Goal: Obtain resource: Obtain resource

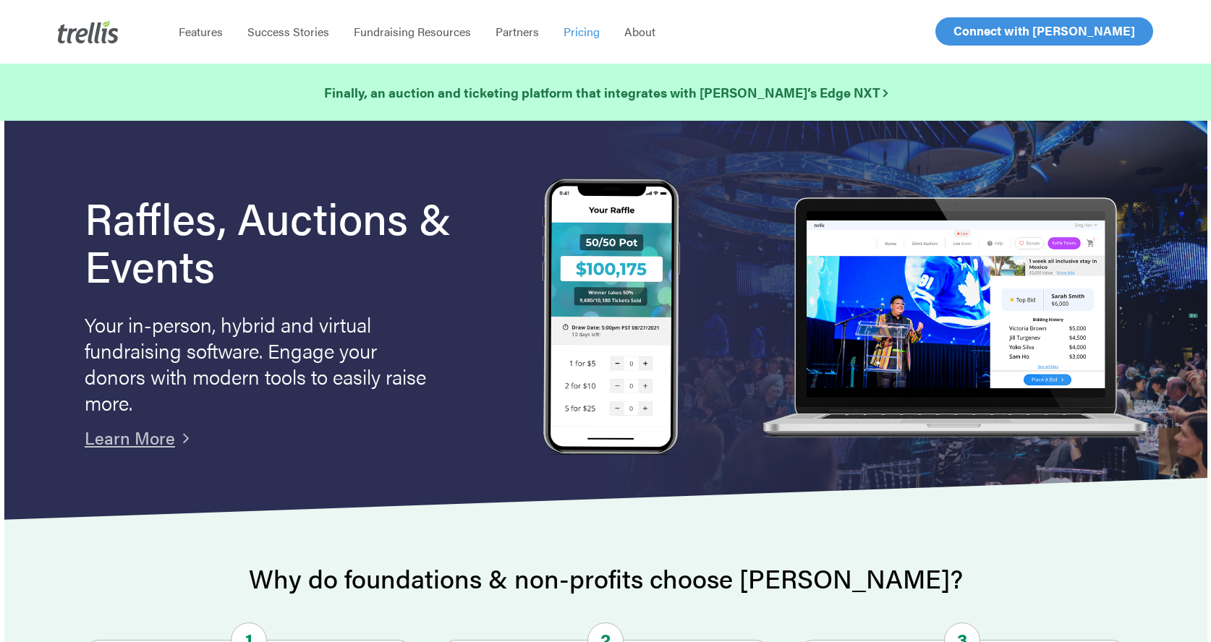
click at [564, 35] on span "Pricing" at bounding box center [581, 31] width 36 height 17
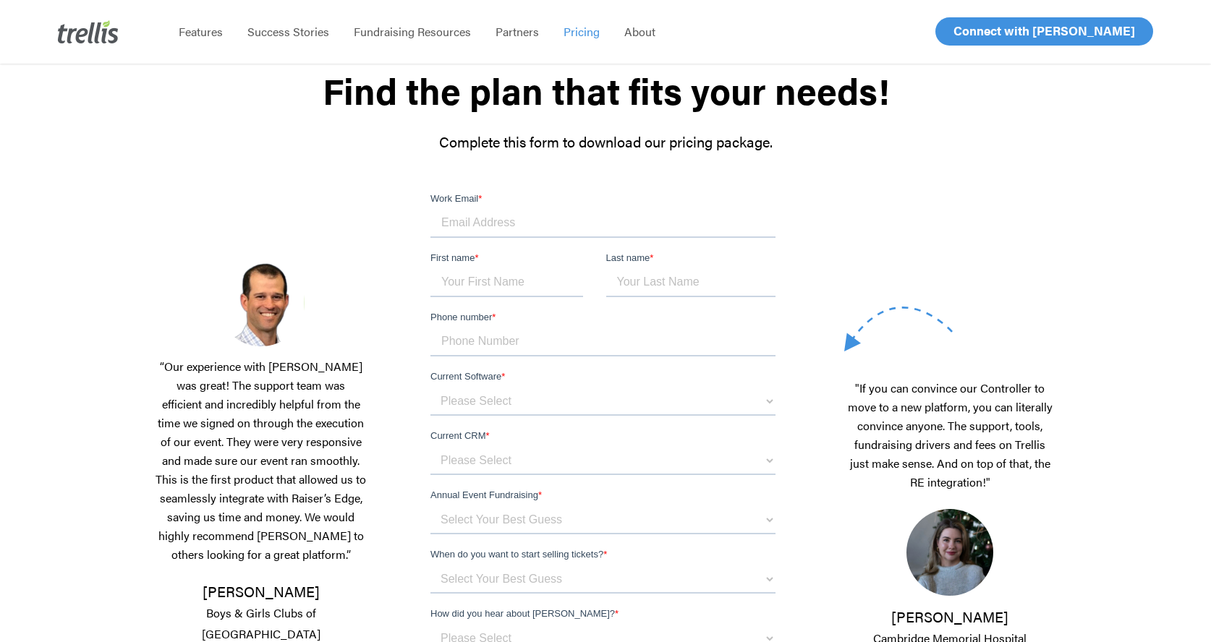
scroll to position [118, 0]
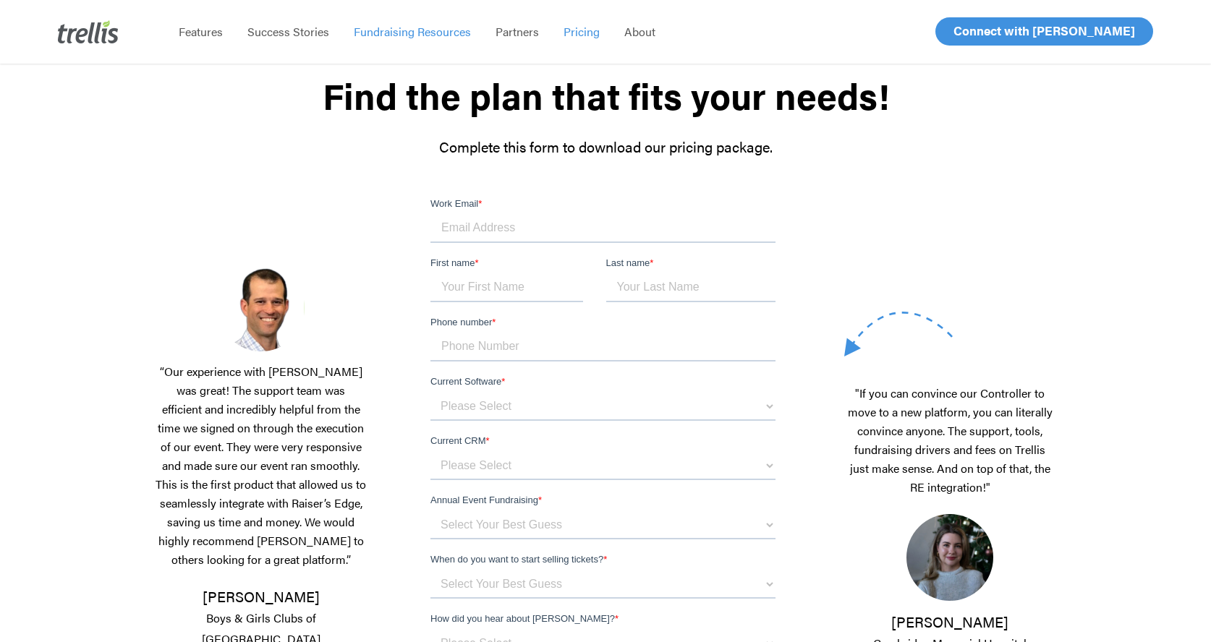
click at [435, 33] on span "Fundraising Resources" at bounding box center [412, 31] width 117 height 17
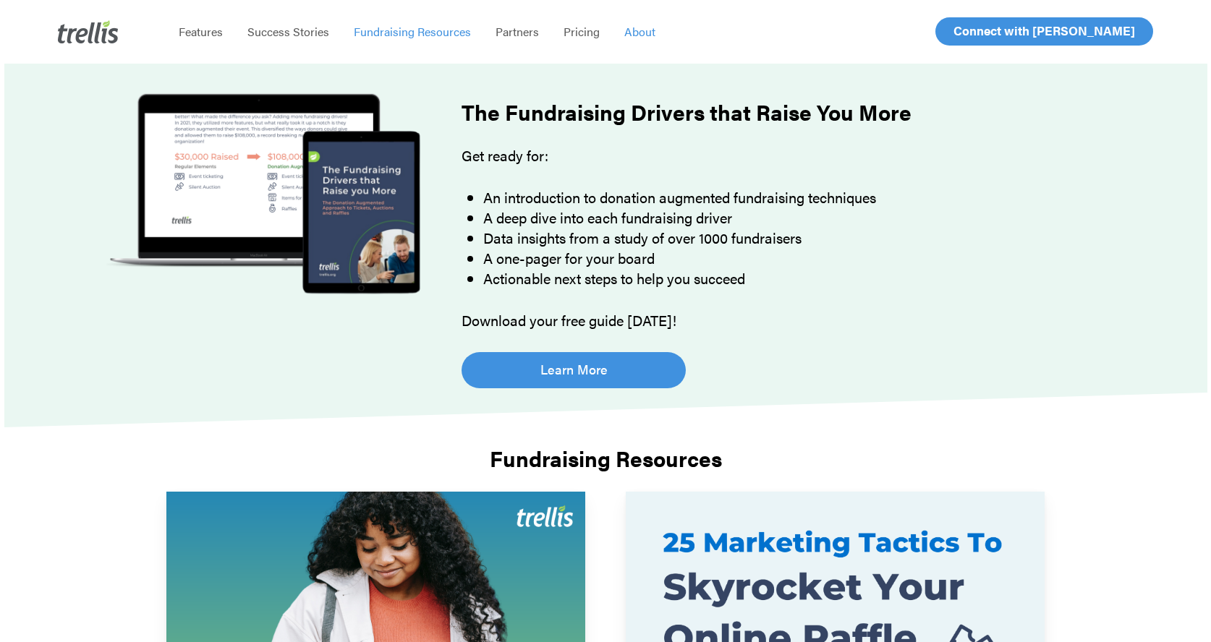
click at [637, 33] on span "About" at bounding box center [639, 31] width 31 height 17
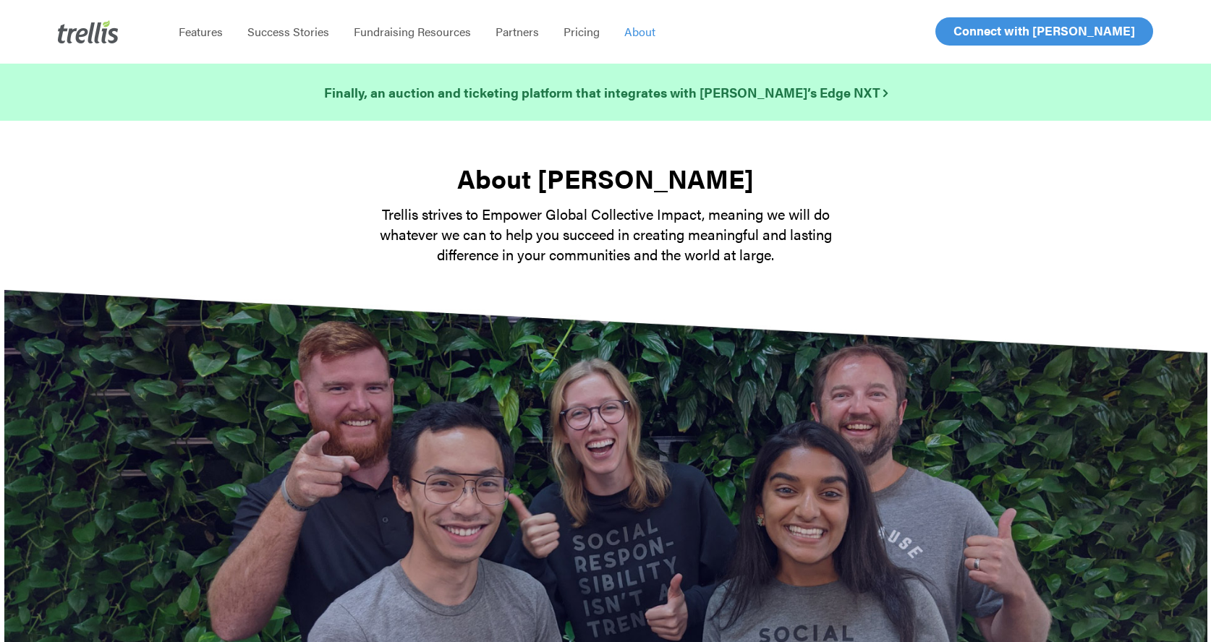
click at [220, 27] on span "Features" at bounding box center [201, 31] width 44 height 17
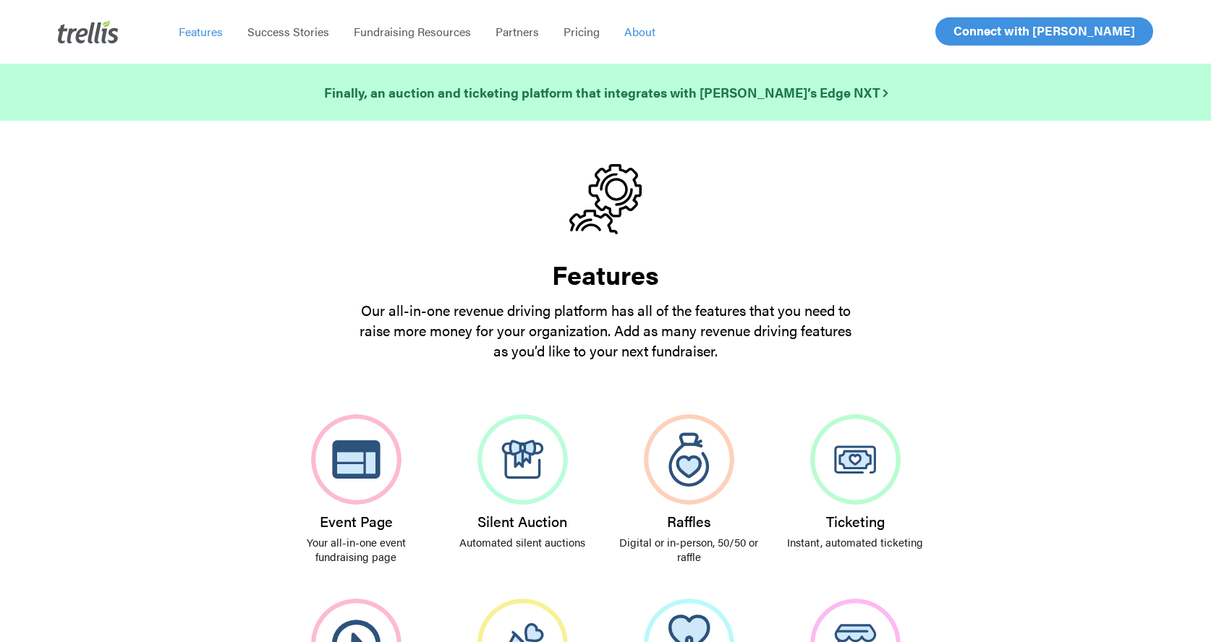
click at [634, 29] on span "About" at bounding box center [639, 31] width 31 height 17
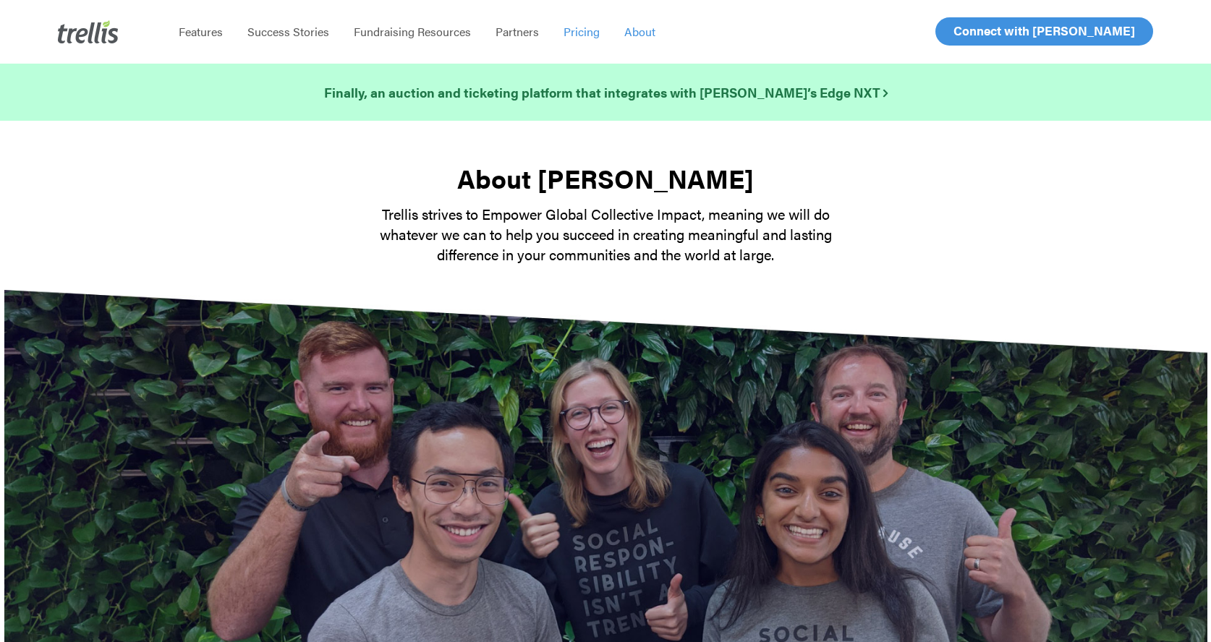
click at [566, 27] on span "Pricing" at bounding box center [581, 31] width 36 height 17
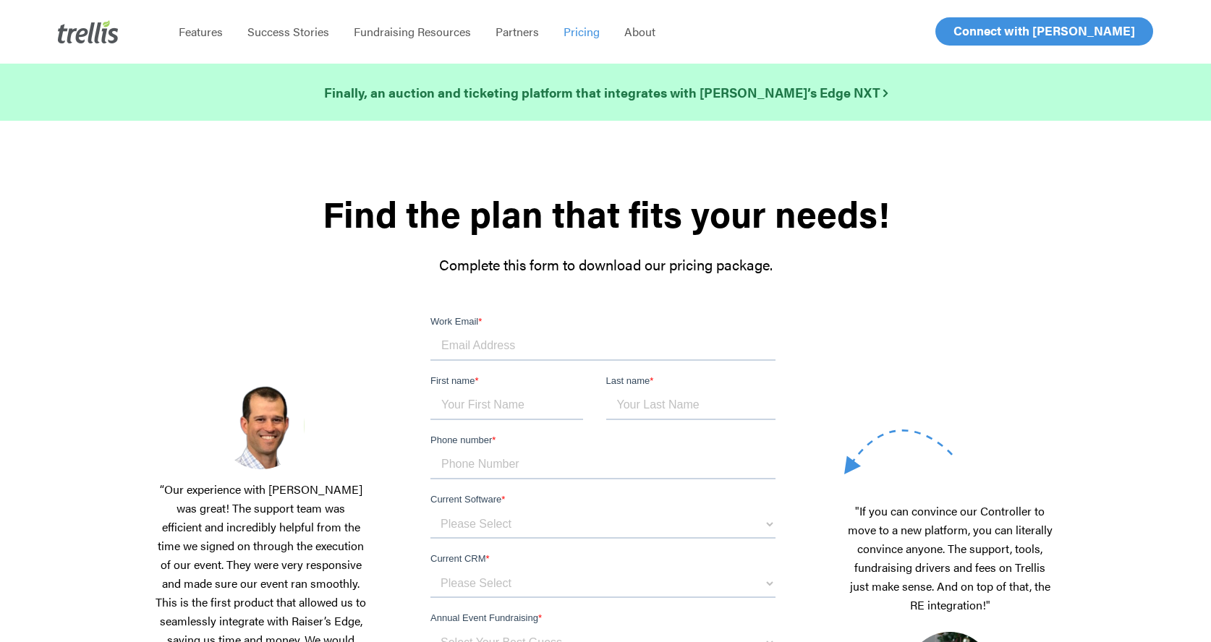
click at [530, 346] on input "Work Email *" at bounding box center [602, 346] width 345 height 29
click at [545, 346] on input "Work Email *" at bounding box center [602, 346] width 345 height 29
type input "m"
type input "i"
type input "e"
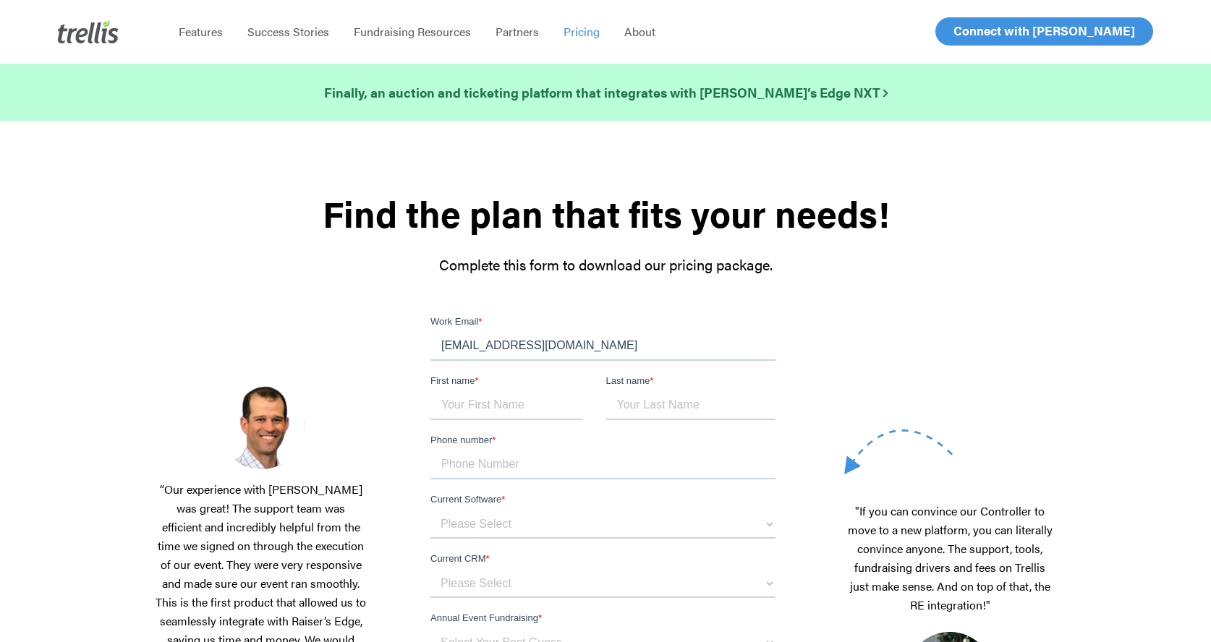
type input "[EMAIL_ADDRESS][DOMAIN_NAME]"
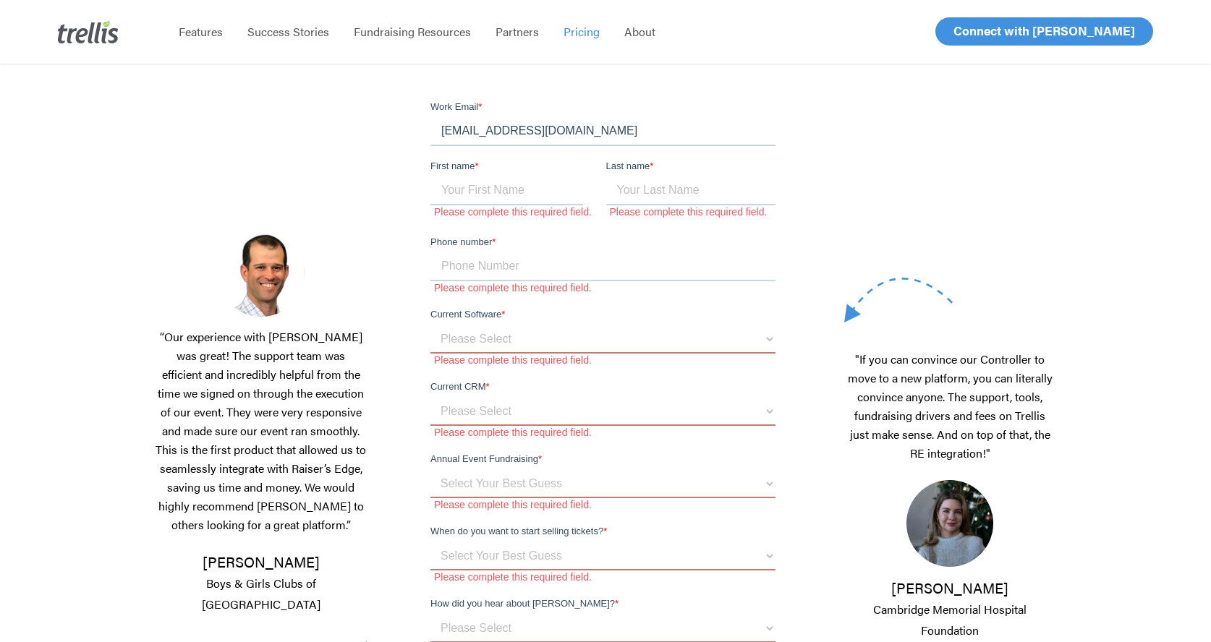
scroll to position [213, 0]
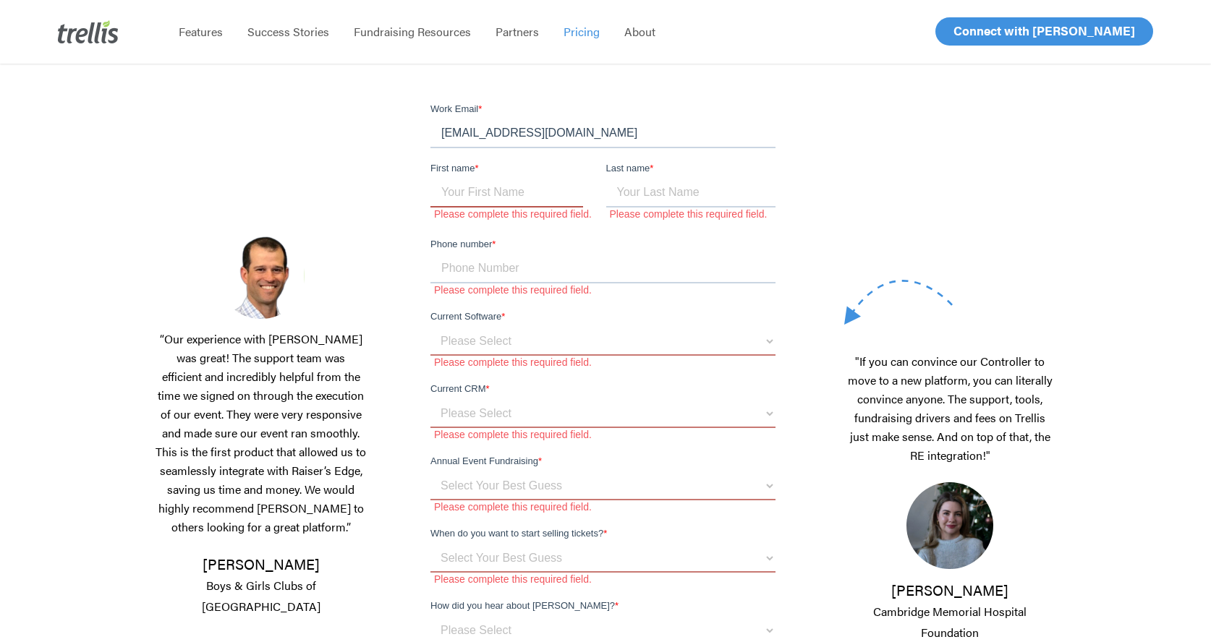
click at [544, 195] on input "First name *" at bounding box center [506, 193] width 153 height 29
type input "[PERSON_NAME]"
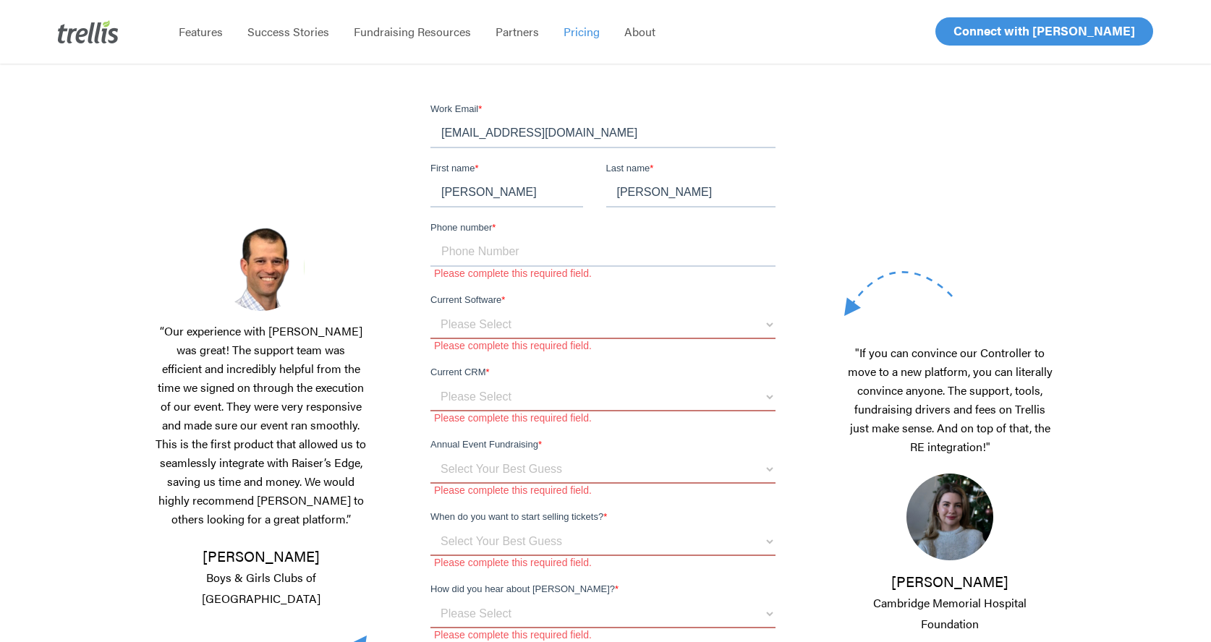
type input "[PERSON_NAME]"
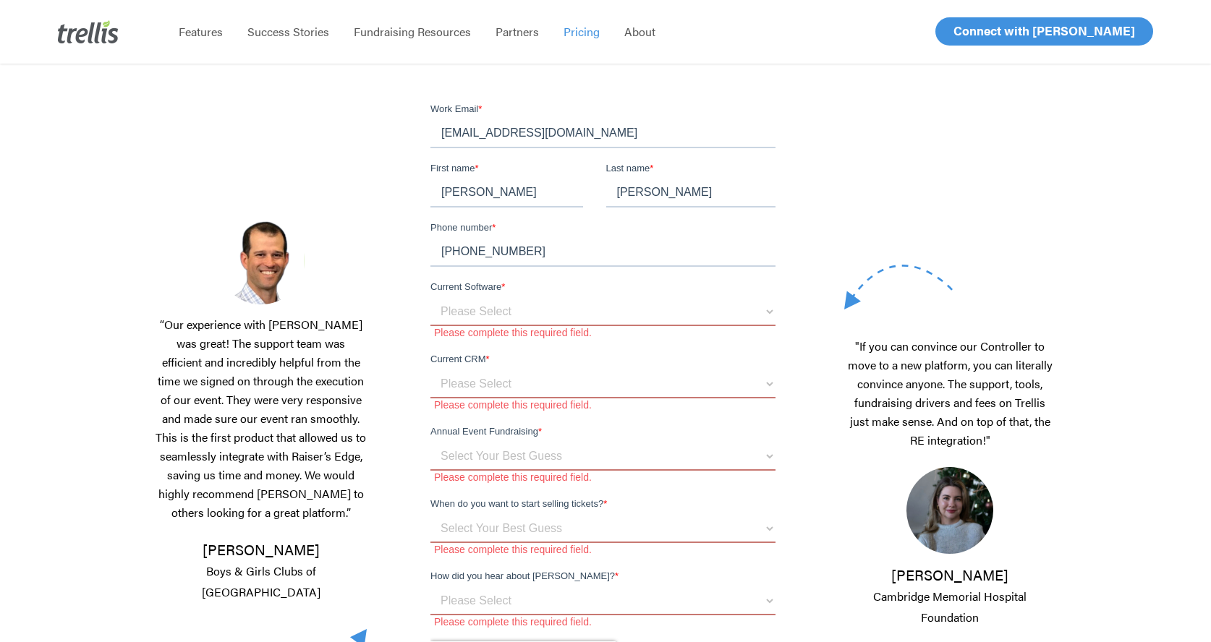
type input "250-317-8482"
click at [562, 320] on select "Please Select OneCause Givesmart GreaterGiving Givergy Other" at bounding box center [602, 311] width 345 height 29
select select "Other"
click at [430, 297] on select "Please Select OneCause Givesmart GreaterGiving Givergy Other" at bounding box center [602, 311] width 345 height 29
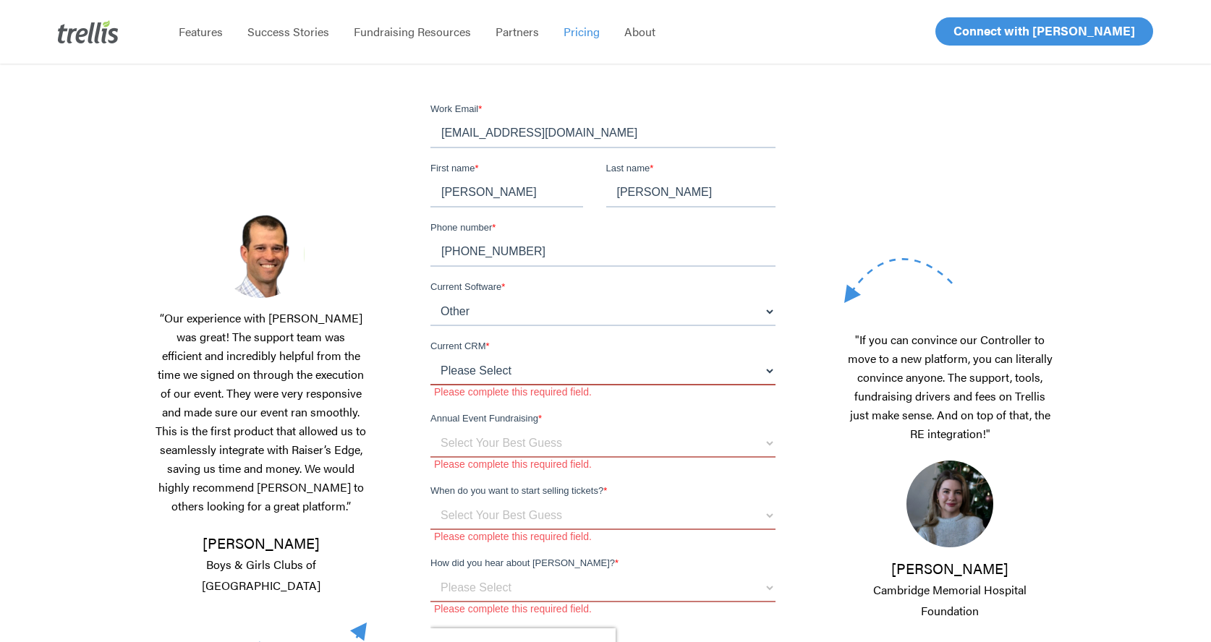
click at [517, 369] on select "Please Select Blackbaud Raiser's Edge Salesforce Donor Perfect Veracross Virtuo…" at bounding box center [602, 371] width 345 height 29
select select "Other"
click at [430, 357] on select "Please Select Blackbaud Raiser's Edge Salesforce Donor Perfect Veracross Virtuo…" at bounding box center [602, 371] width 345 height 29
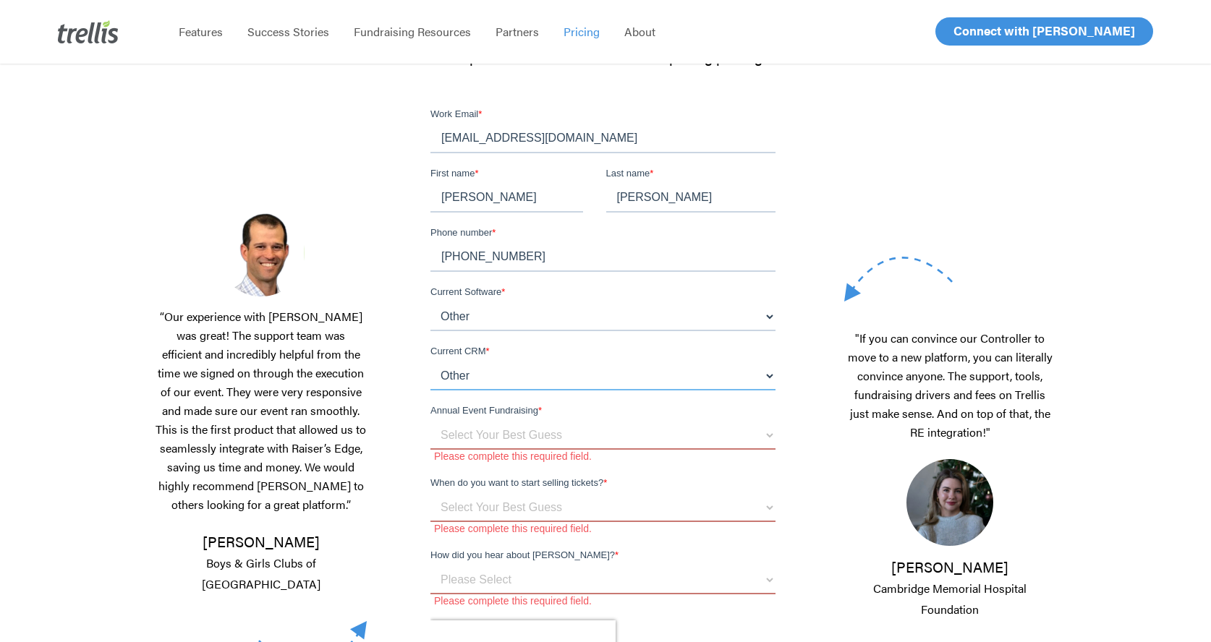
scroll to position [207, 0]
click at [587, 433] on select "Select Your Best Guess below $150k per year $150k - $500k $500k+" at bounding box center [602, 436] width 345 height 29
select select "below $150k per year"
click at [430, 422] on select "Select Your Best Guess below $150k per year $150k - $500k $500k+" at bounding box center [602, 436] width 345 height 29
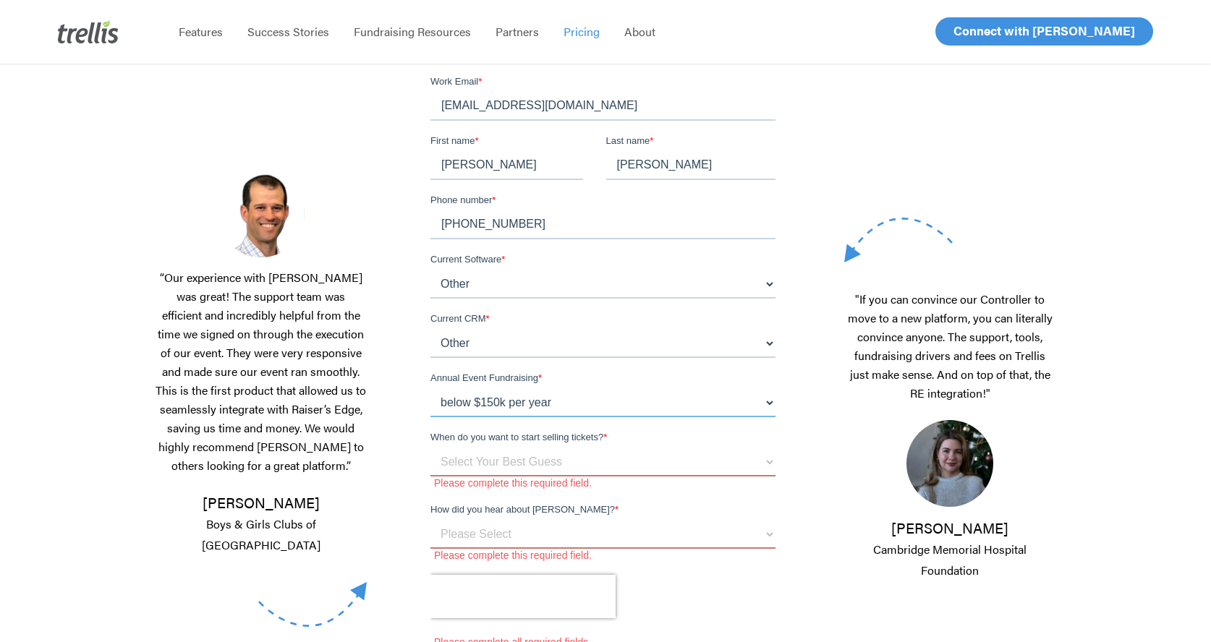
scroll to position [242, 0]
click at [594, 464] on select "Select Your Best Guess Unsure 1 - 3 months 3 - 6 months 6 months + Immediately" at bounding box center [602, 460] width 345 height 29
click at [430, 446] on select "Select Your Best Guess Unsure 1 - 3 months 3 - 6 months 6 months + Immediately" at bounding box center [602, 460] width 345 height 29
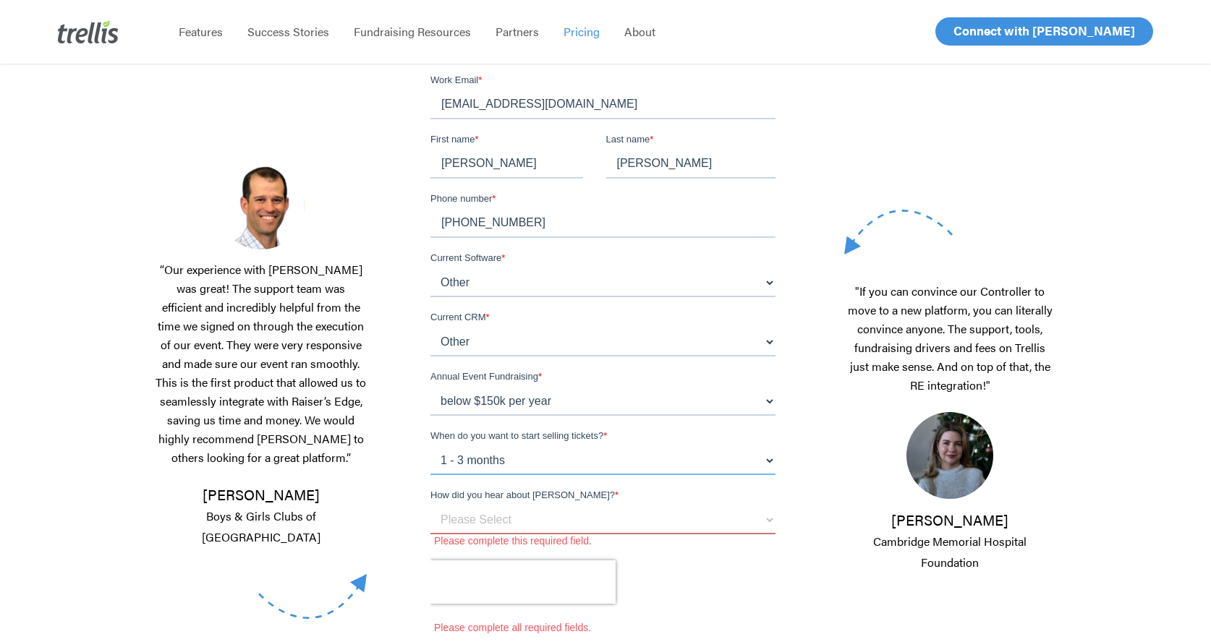
click at [595, 459] on select "Select Your Best Guess Unsure 1 - 3 months 3 - 6 months 6 months + Immediately" at bounding box center [602, 460] width 345 height 29
select select "Immediately"
click at [430, 446] on select "Select Your Best Guess Unsure 1 - 3 months 3 - 6 months 6 months + Immediately" at bounding box center [602, 460] width 345 height 29
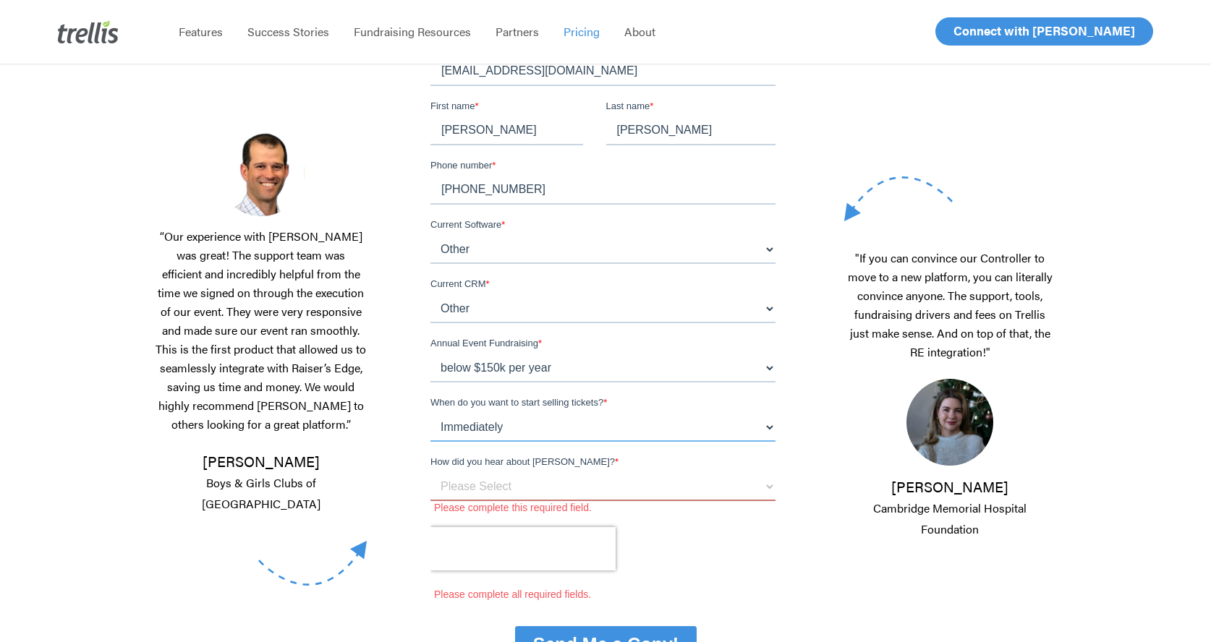
scroll to position [276, 0]
click at [560, 480] on select "Please Select Referral From a Friend Attended an Event that Used Trellis Blackb…" at bounding box center [602, 485] width 345 height 29
select select "Referral From a Friend"
click at [430, 471] on select "Please Select Referral From a Friend Attended an Event that Used Trellis Blackb…" at bounding box center [602, 485] width 345 height 29
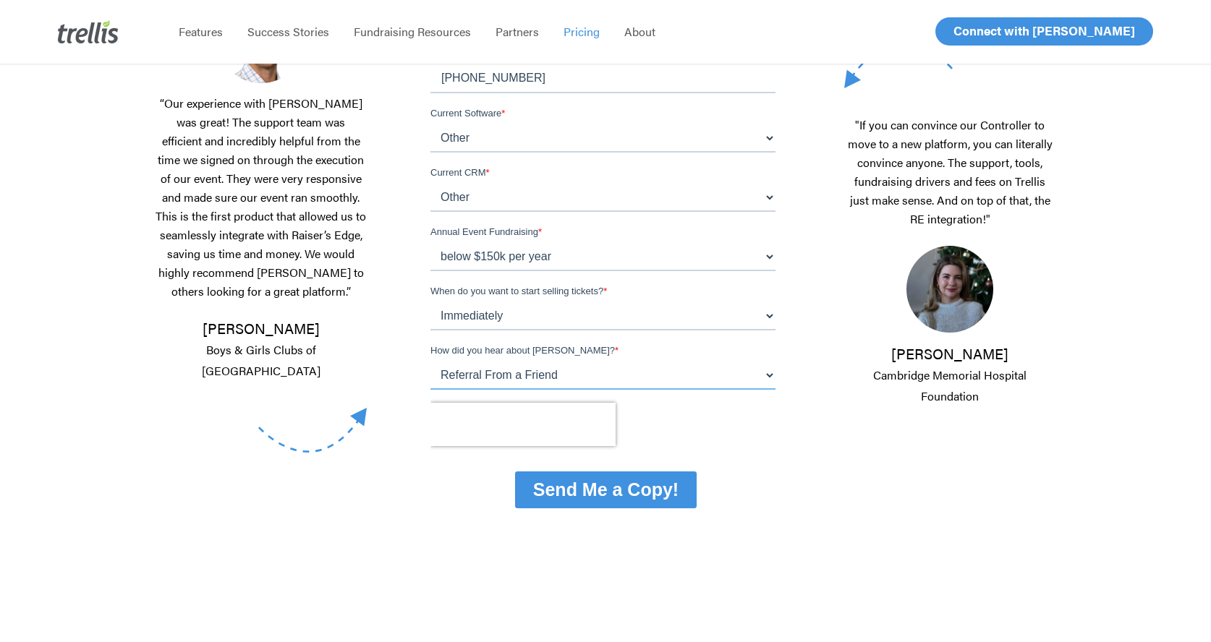
scroll to position [394, 0]
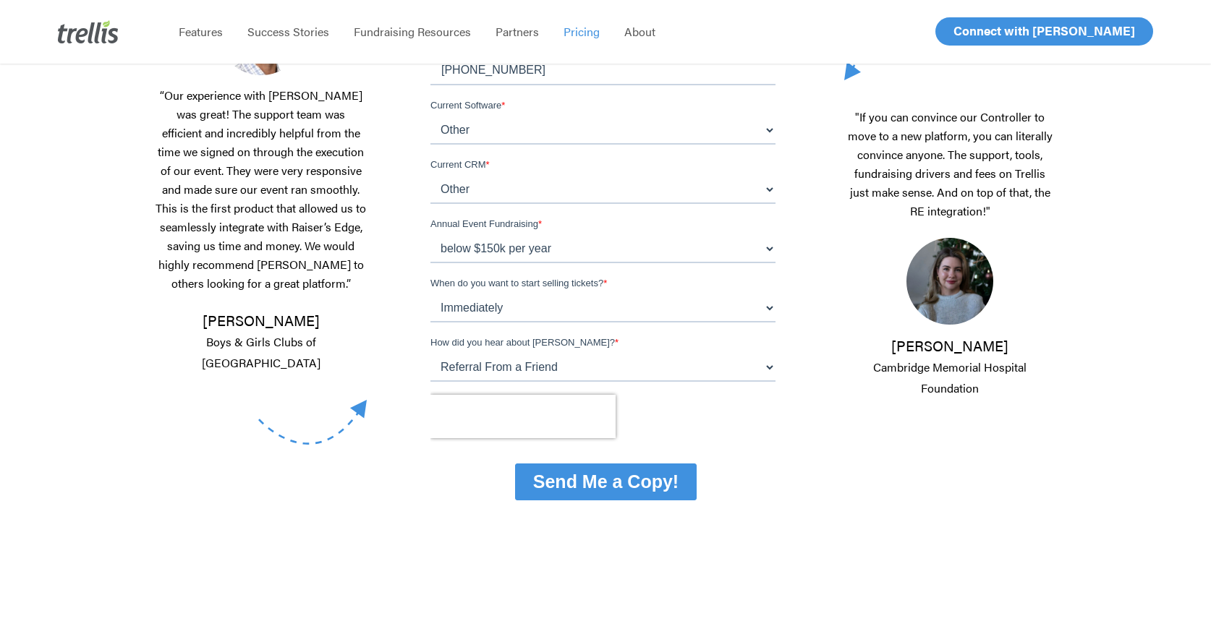
click at [600, 485] on input "Send Me a Copy!" at bounding box center [605, 482] width 182 height 37
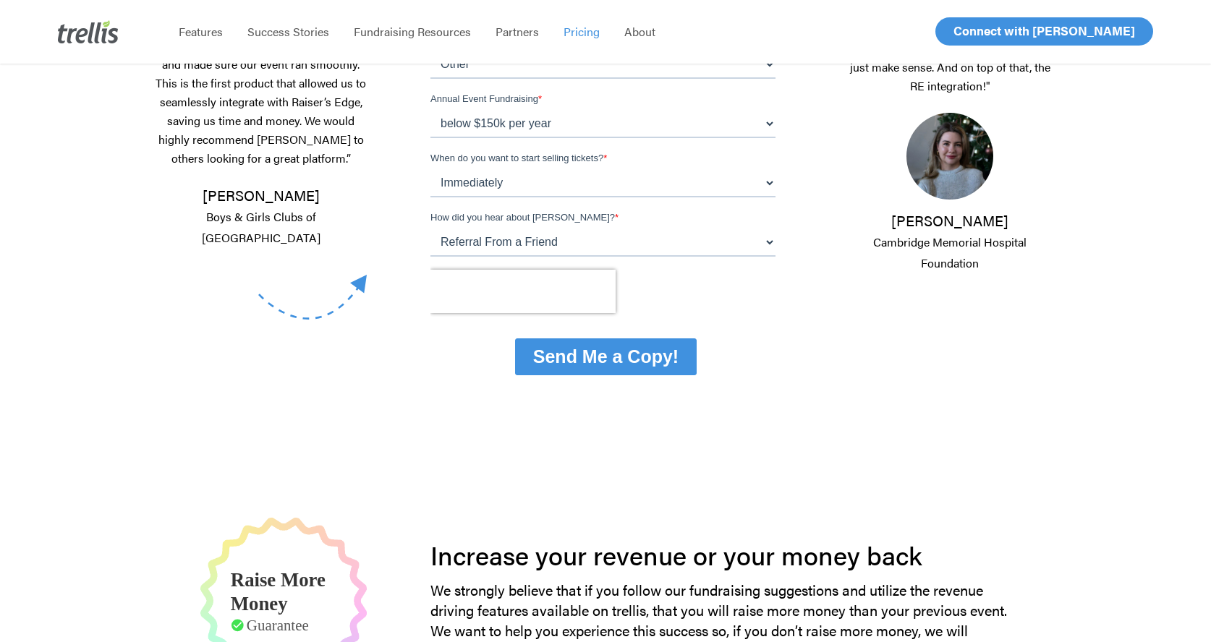
scroll to position [529, 0]
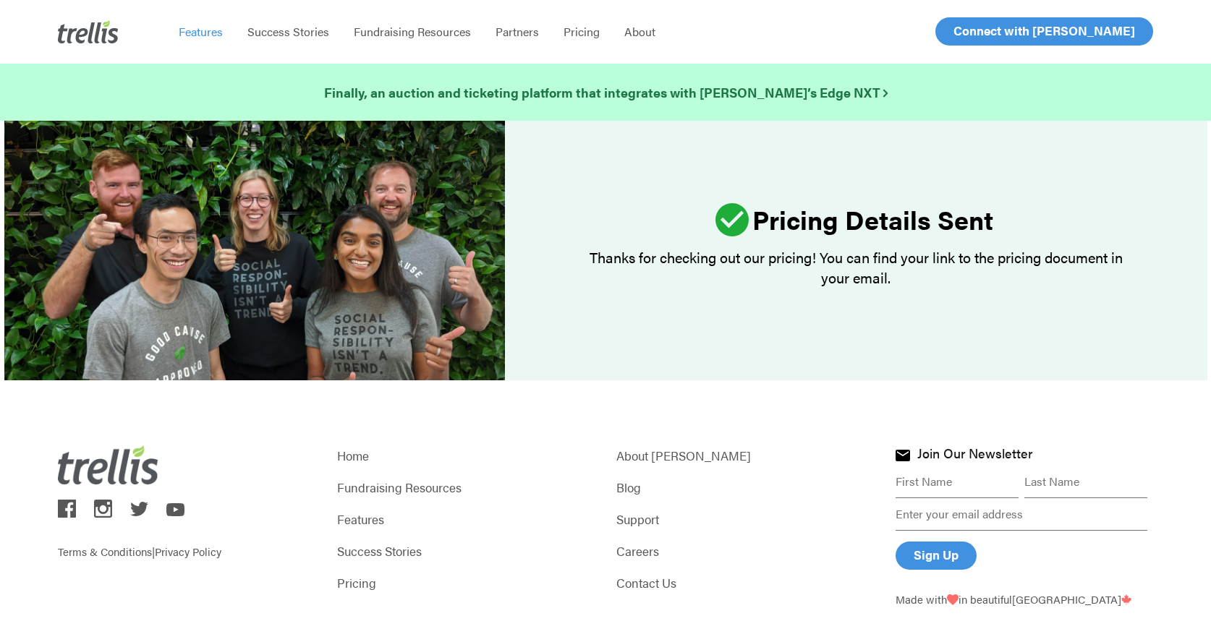
click at [190, 32] on span "Features" at bounding box center [201, 31] width 44 height 17
